Goal: Information Seeking & Learning: Check status

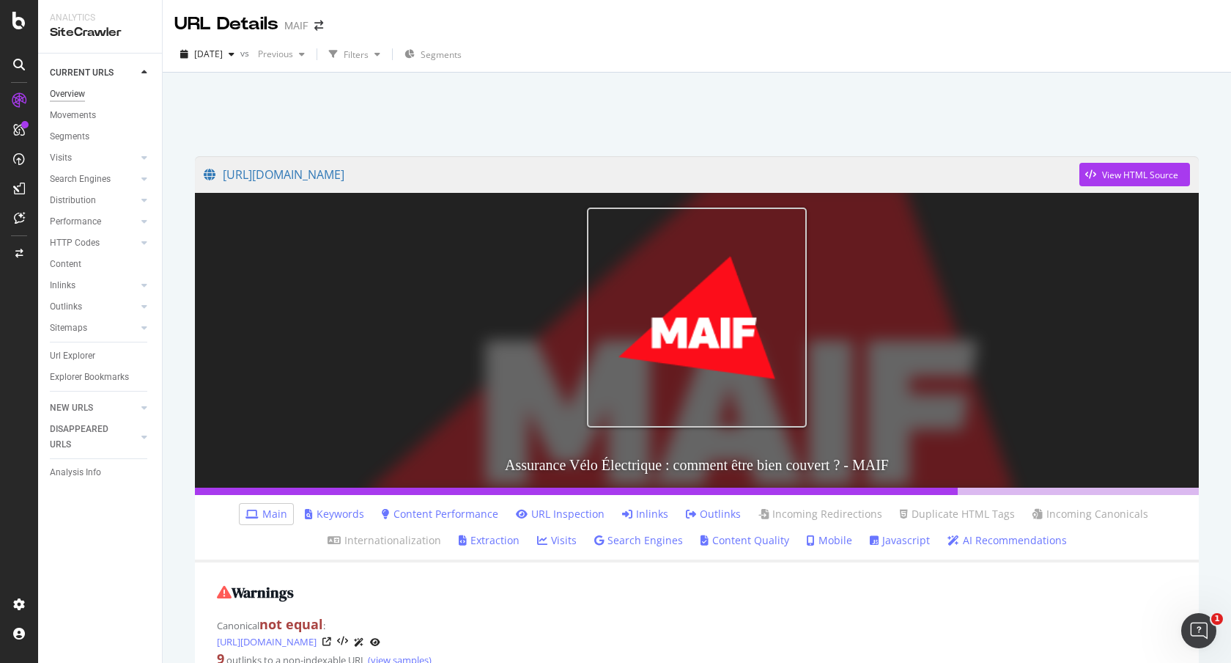
click at [81, 92] on div "Overview" at bounding box center [67, 93] width 35 height 15
